Goal: Information Seeking & Learning: Learn about a topic

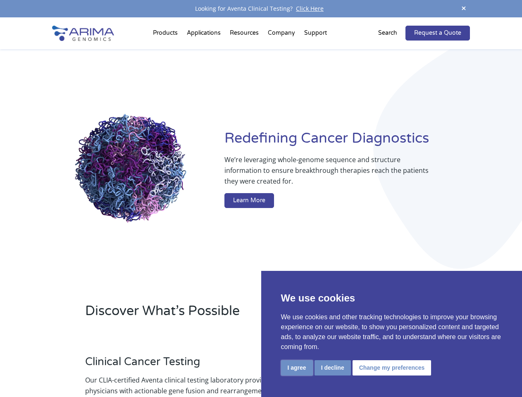
click at [297, 368] on button "I agree" at bounding box center [297, 367] width 32 height 15
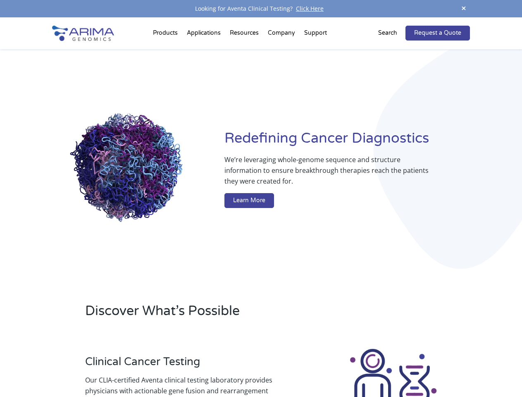
click at [332, 368] on div at bounding box center [393, 393] width 153 height 92
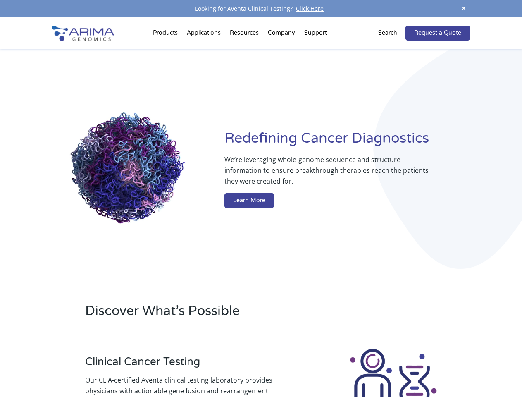
click at [391, 368] on img at bounding box center [393, 393] width 92 height 92
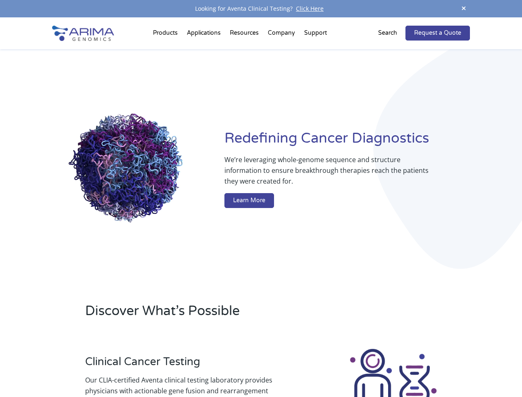
click at [464, 9] on span at bounding box center [464, 8] width 12 height 11
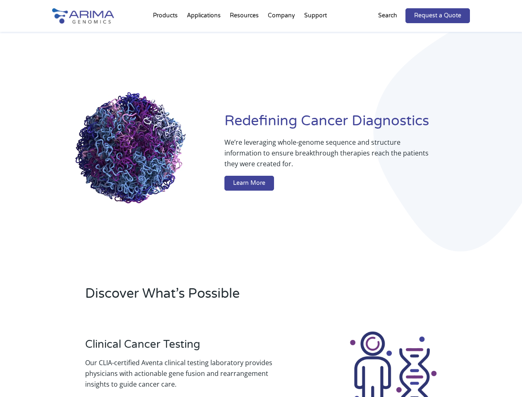
click at [167, 35] on div "Redefining [MEDICAL_DATA] Diagnostics We’re leveraging whole-genome sequence an…" at bounding box center [261, 153] width 418 height 242
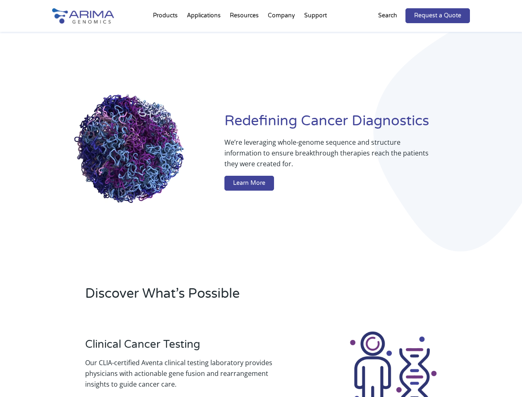
click at [245, 35] on div "Redefining [MEDICAL_DATA] Diagnostics We’re leveraging whole-genome sequence an…" at bounding box center [261, 153] width 418 height 242
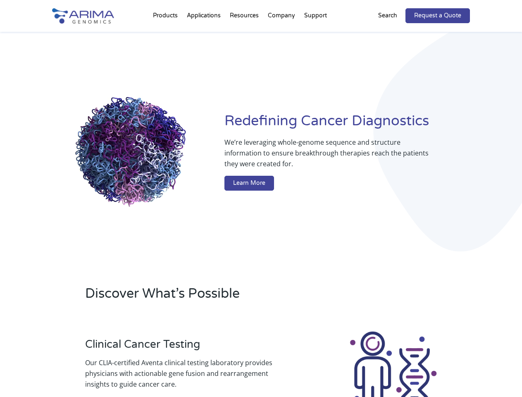
click at [282, 35] on div "Redefining [MEDICAL_DATA] Diagnostics We’re leveraging whole-genome sequence an…" at bounding box center [261, 153] width 418 height 242
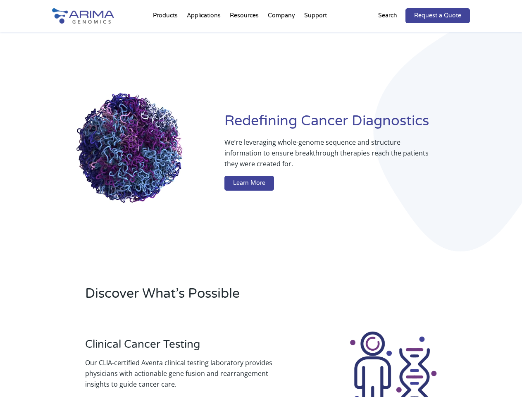
click at [315, 35] on div "Redefining [MEDICAL_DATA] Diagnostics We’re leveraging whole-genome sequence an…" at bounding box center [261, 153] width 418 height 242
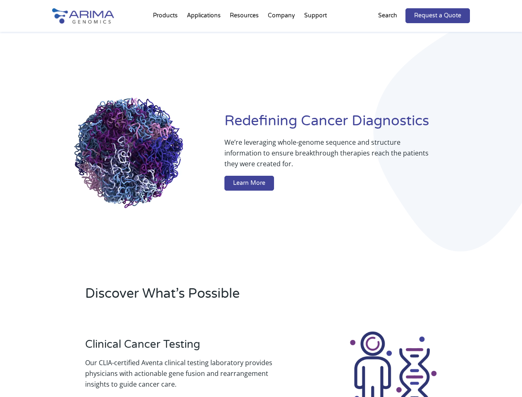
click at [393, 33] on div "Redefining [MEDICAL_DATA] Diagnostics We’re leveraging whole-genome sequence an…" at bounding box center [261, 153] width 418 height 242
